Goal: Navigation & Orientation: Find specific page/section

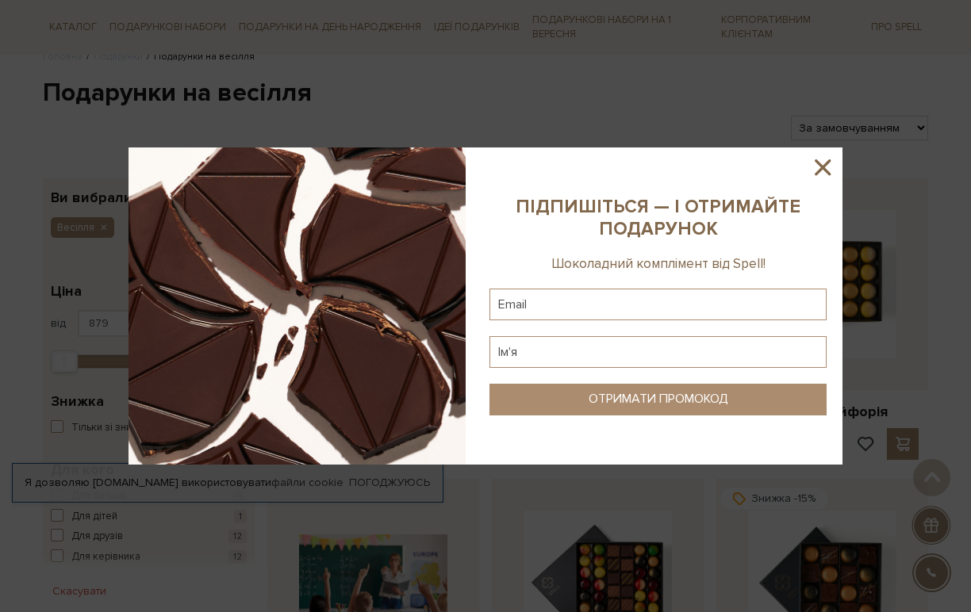
scroll to position [141, 0]
click at [822, 170] on icon at bounding box center [823, 167] width 16 height 16
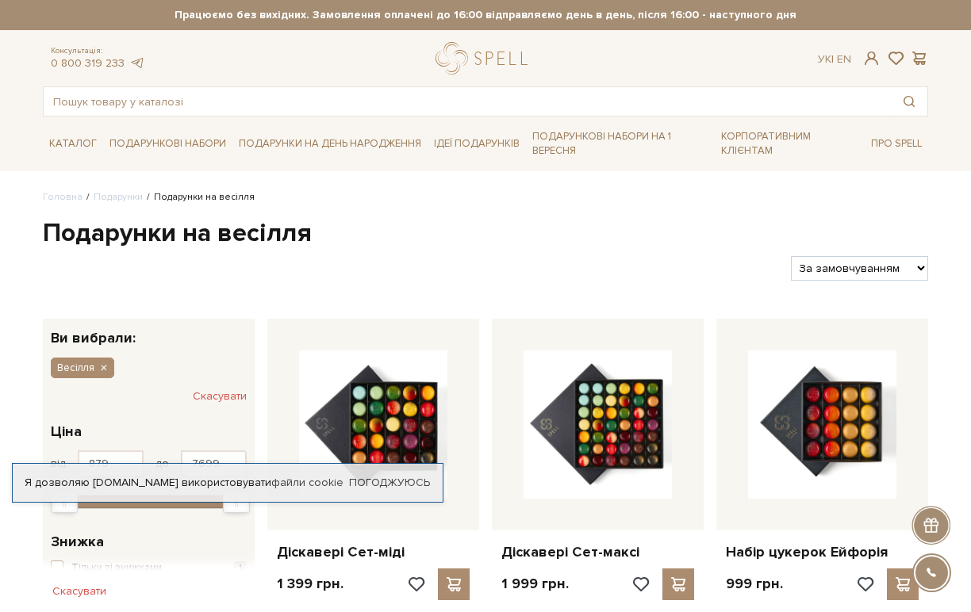
scroll to position [0, 0]
click at [739, 146] on link "Корпоративним клієнтам" at bounding box center [790, 143] width 150 height 41
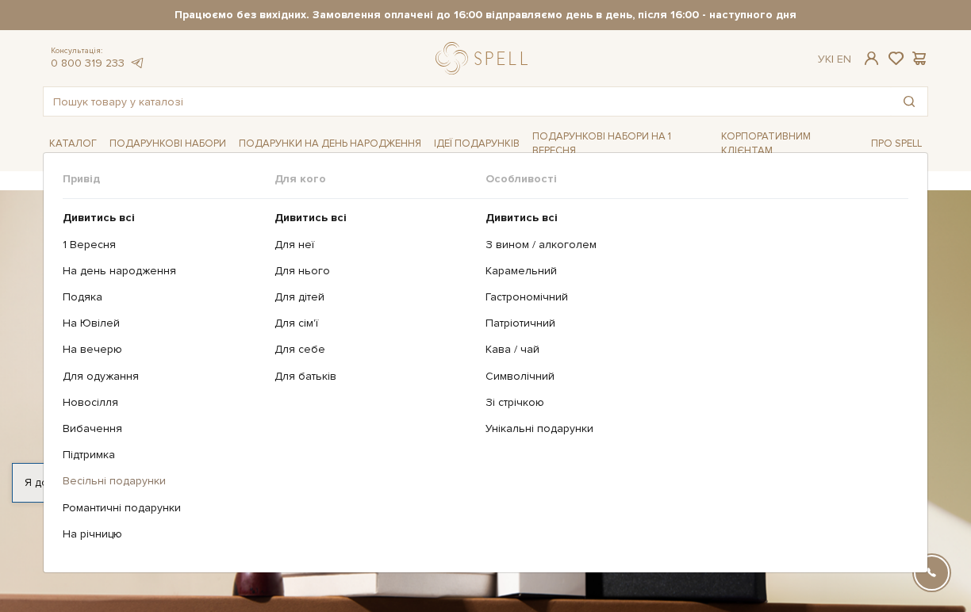
click at [163, 477] on link "Весільні подарунки" at bounding box center [163, 481] width 200 height 14
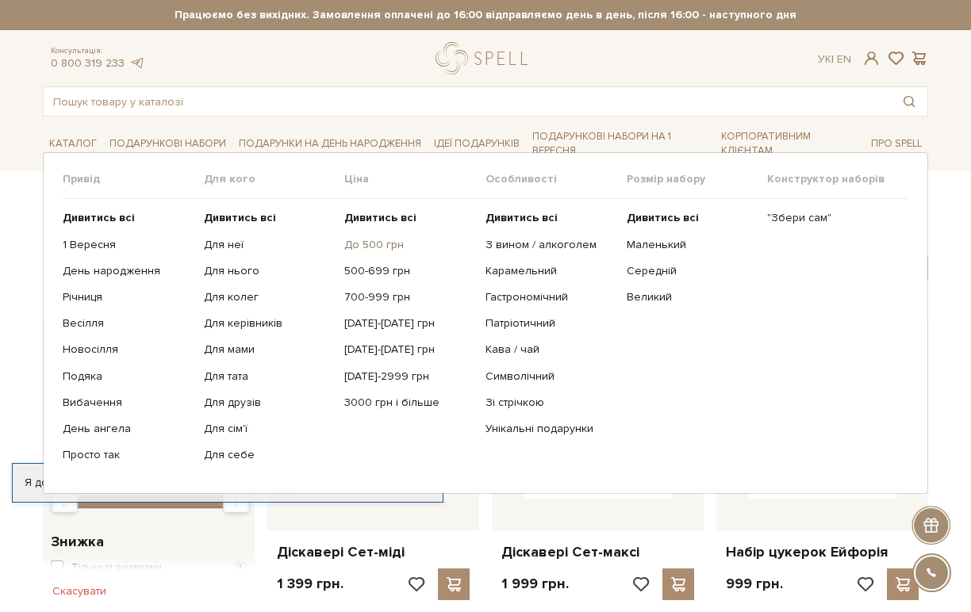
click at [386, 247] on link "До 500 грн" at bounding box center [408, 245] width 129 height 14
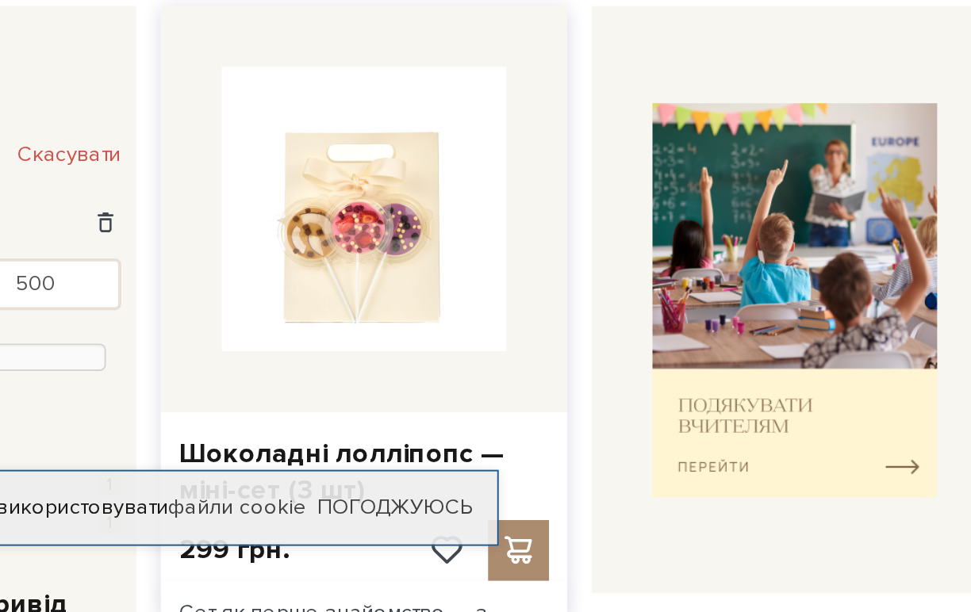
scroll to position [202, 0]
